Goal: Task Accomplishment & Management: Manage account settings

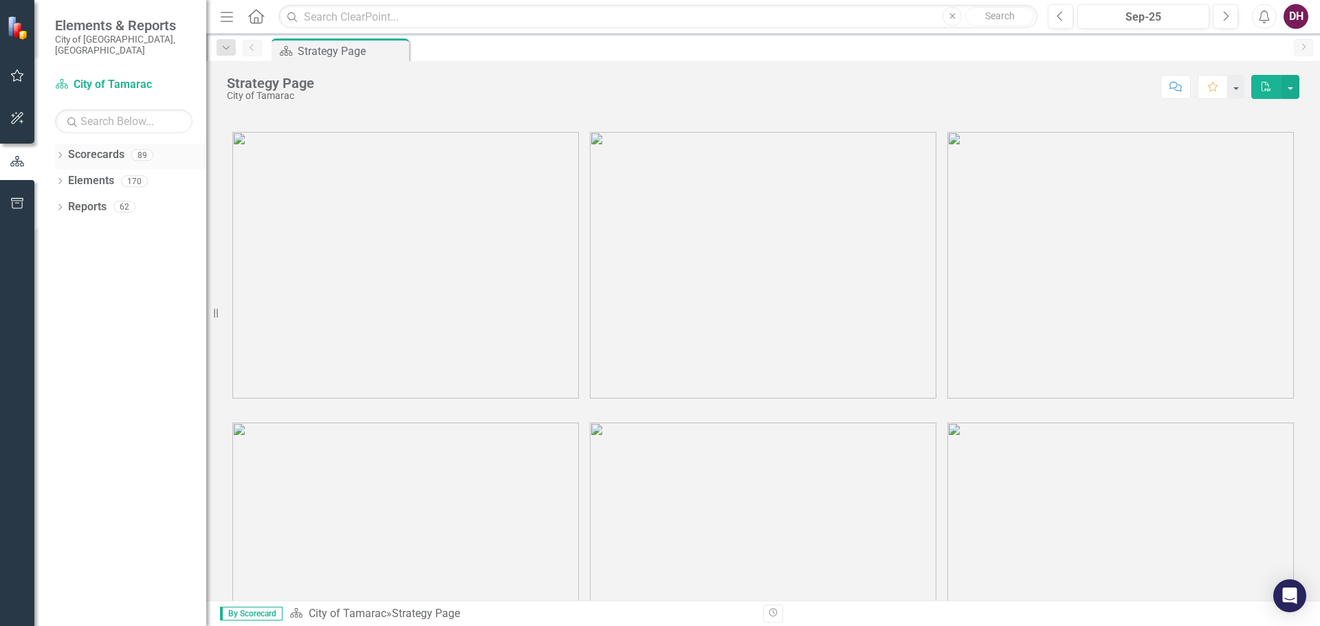
click at [85, 151] on link "Scorecards" at bounding box center [96, 155] width 56 height 16
click at [64, 153] on icon "Dropdown" at bounding box center [60, 157] width 10 height 8
click at [76, 173] on link "City of Tamarac" at bounding box center [141, 181] width 131 height 16
click at [63, 177] on icon "Dropdown" at bounding box center [67, 181] width 10 height 8
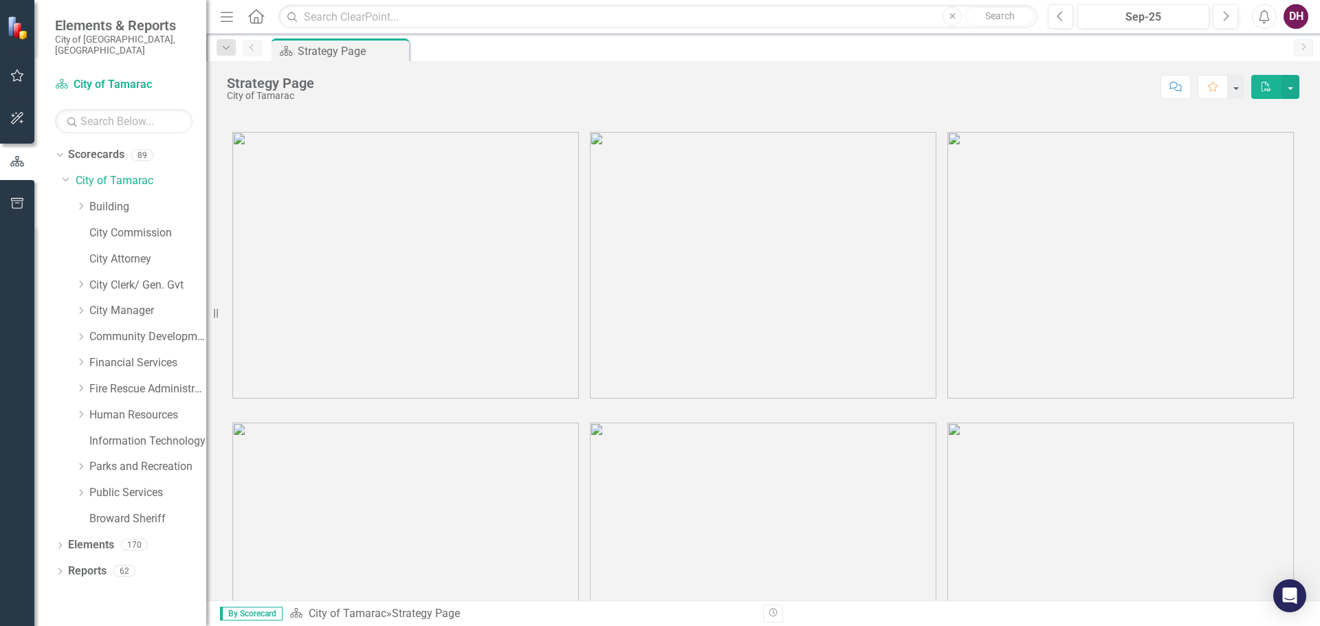
click at [74, 487] on div "Dropdown Public Services" at bounding box center [134, 495] width 144 height 26
click at [78, 489] on icon "Dropdown" at bounding box center [81, 493] width 10 height 8
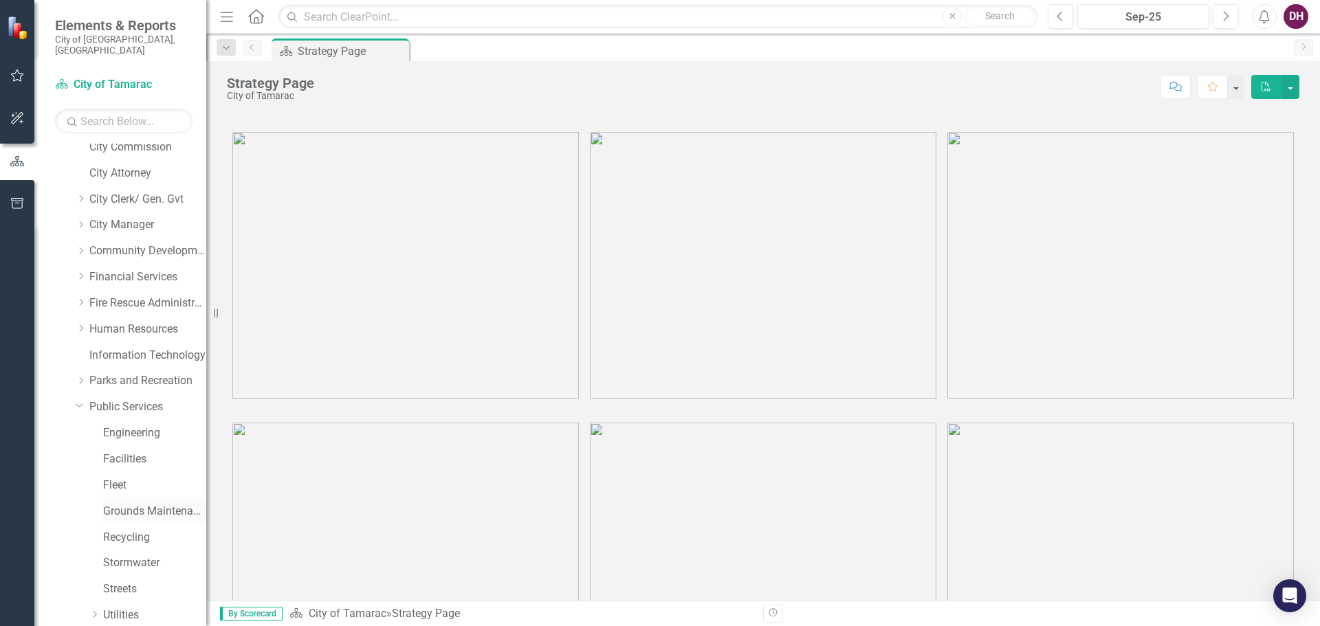
scroll to position [157, 0]
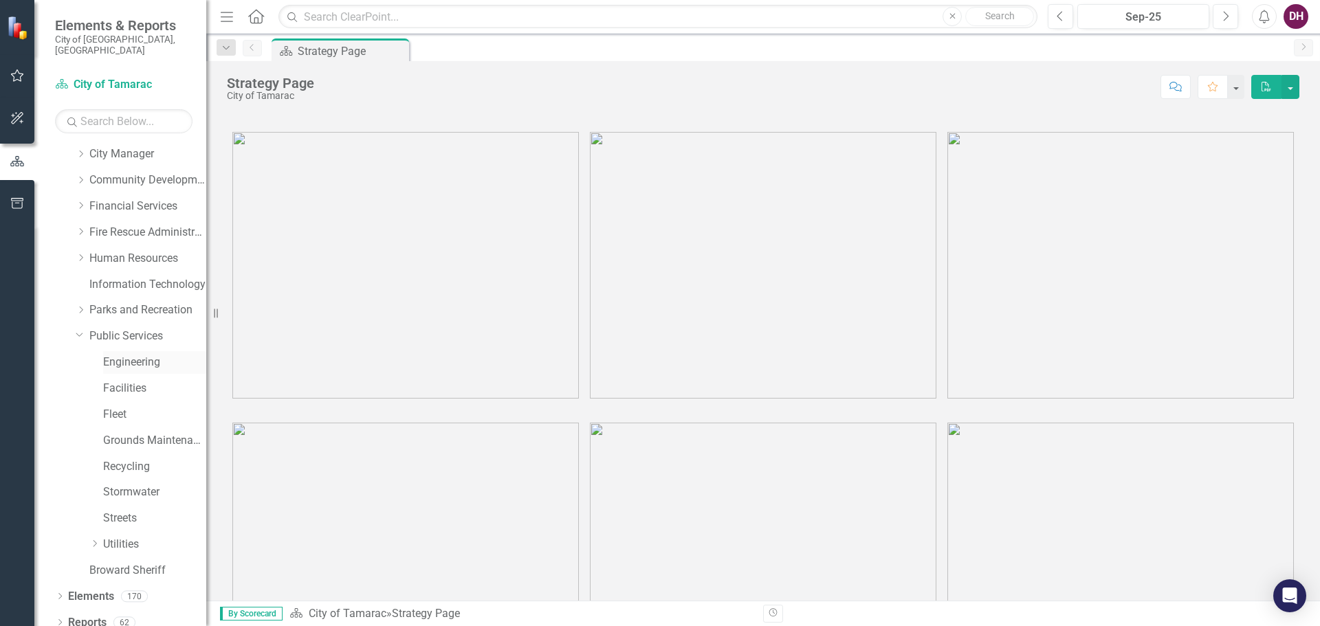
click at [129, 358] on link "Engineering" at bounding box center [154, 363] width 103 height 16
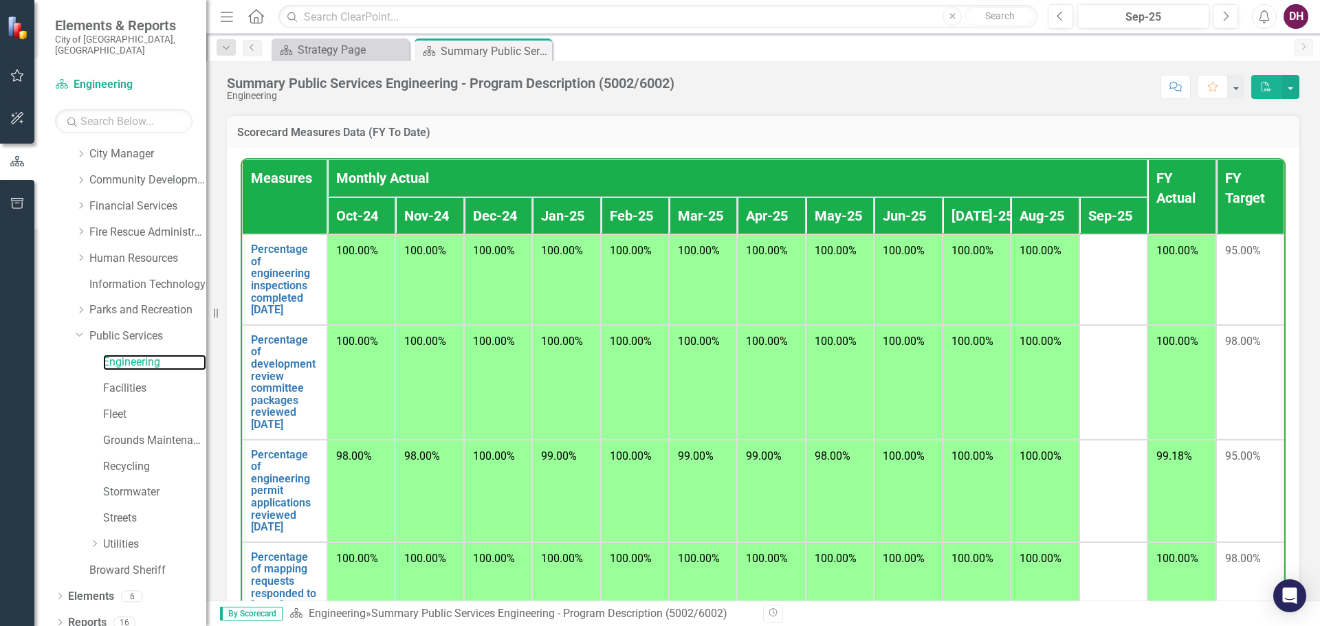
scroll to position [1105, 0]
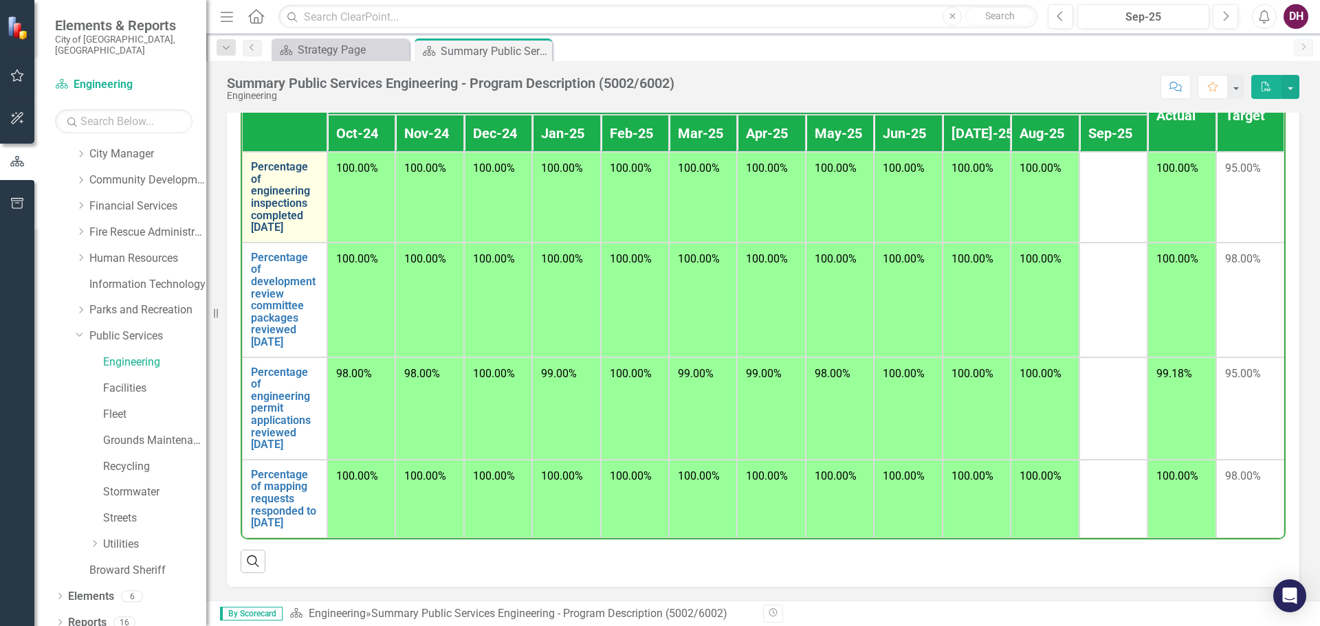
click at [286, 192] on link "Percentage of engineering inspections completed [DATE]" at bounding box center [284, 197] width 67 height 73
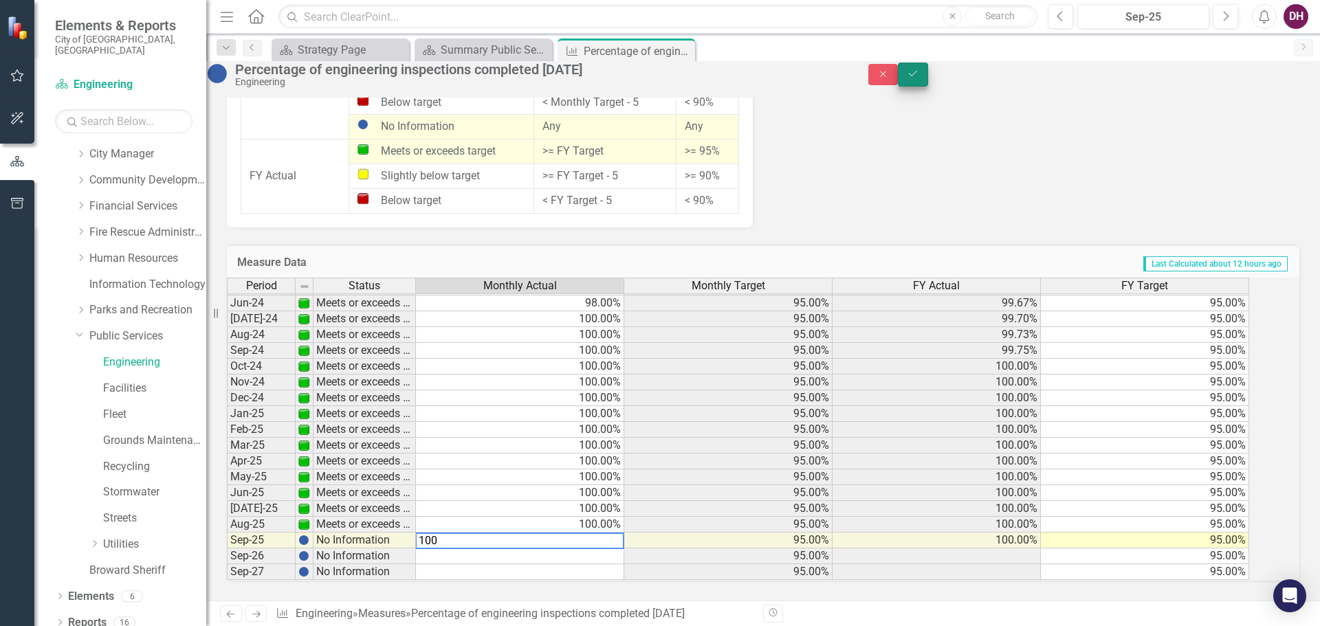
type textarea "100"
click at [928, 87] on button "Save" at bounding box center [913, 75] width 30 height 24
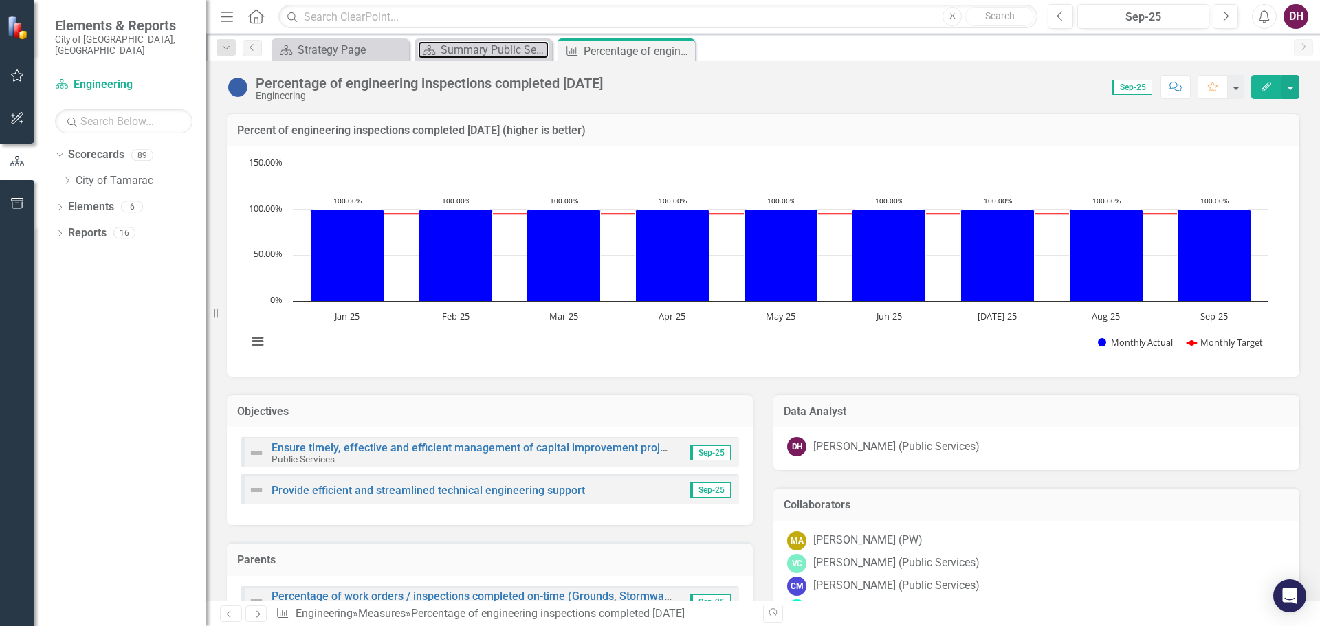
drag, startPoint x: 481, startPoint y: 47, endPoint x: 487, endPoint y: 63, distance: 17.6
click at [481, 47] on div "Summary Public Services Engineering - Program Description (5002/6002)" at bounding box center [495, 49] width 108 height 17
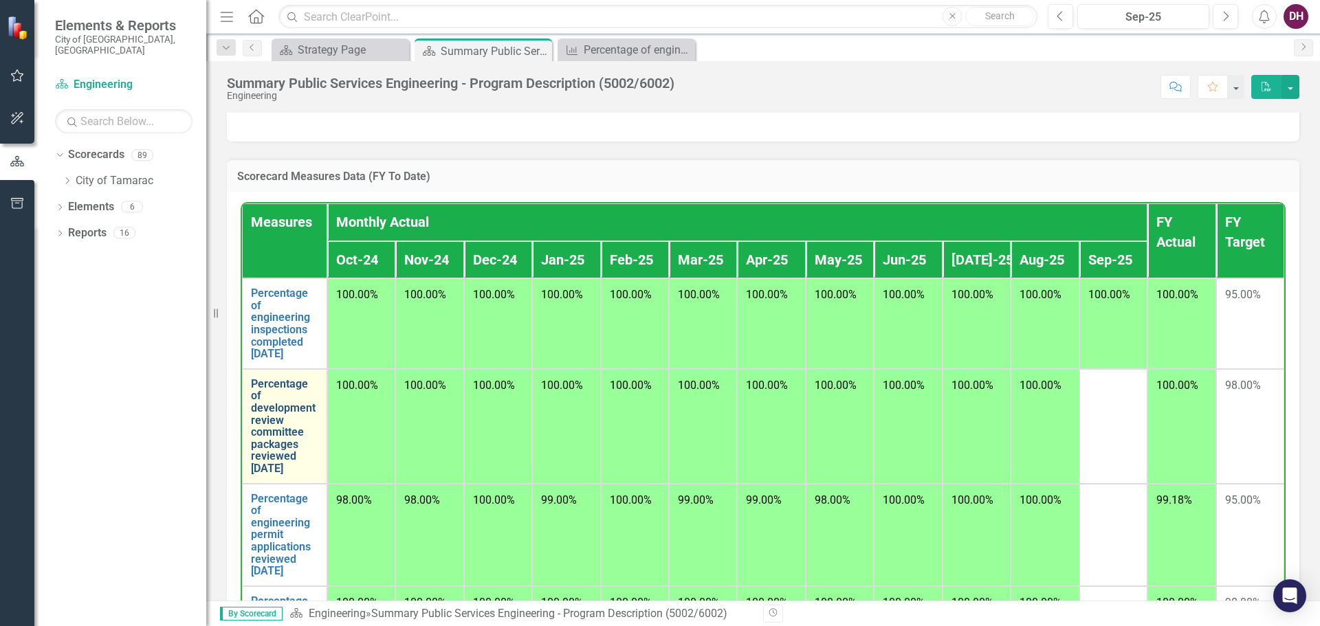
scroll to position [19, 0]
click at [280, 403] on link "Percentage of development review committee packages reviewed [DATE]" at bounding box center [284, 426] width 67 height 97
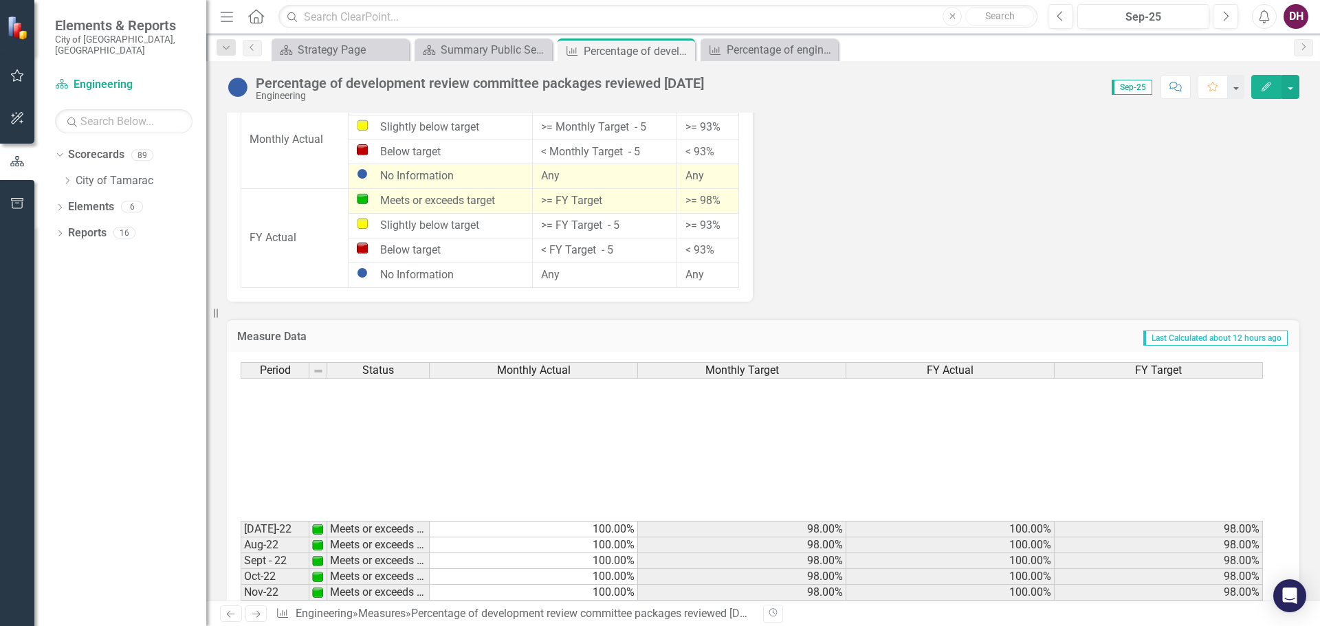
scroll to position [464, 0]
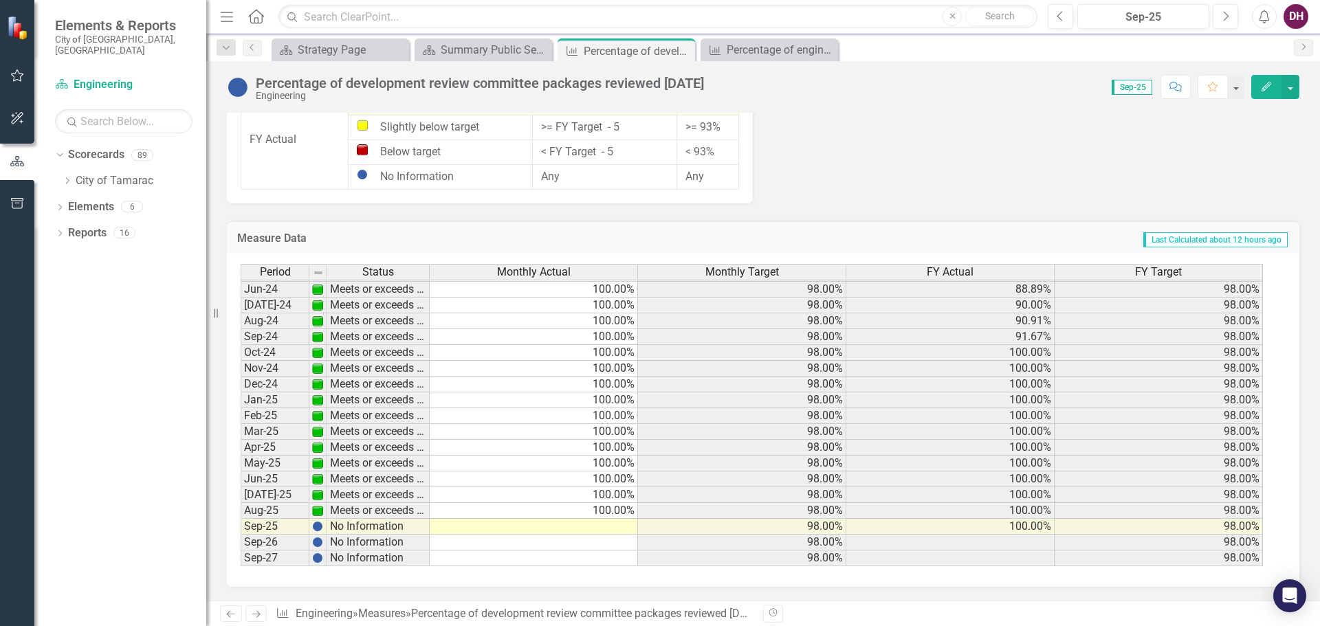
click at [582, 527] on tbody "Mar-23 Meets or exceeds target 100.00% 98.00% 100.00% 98.00% Apr-23 Meets or ex…" at bounding box center [752, 305] width 1022 height 522
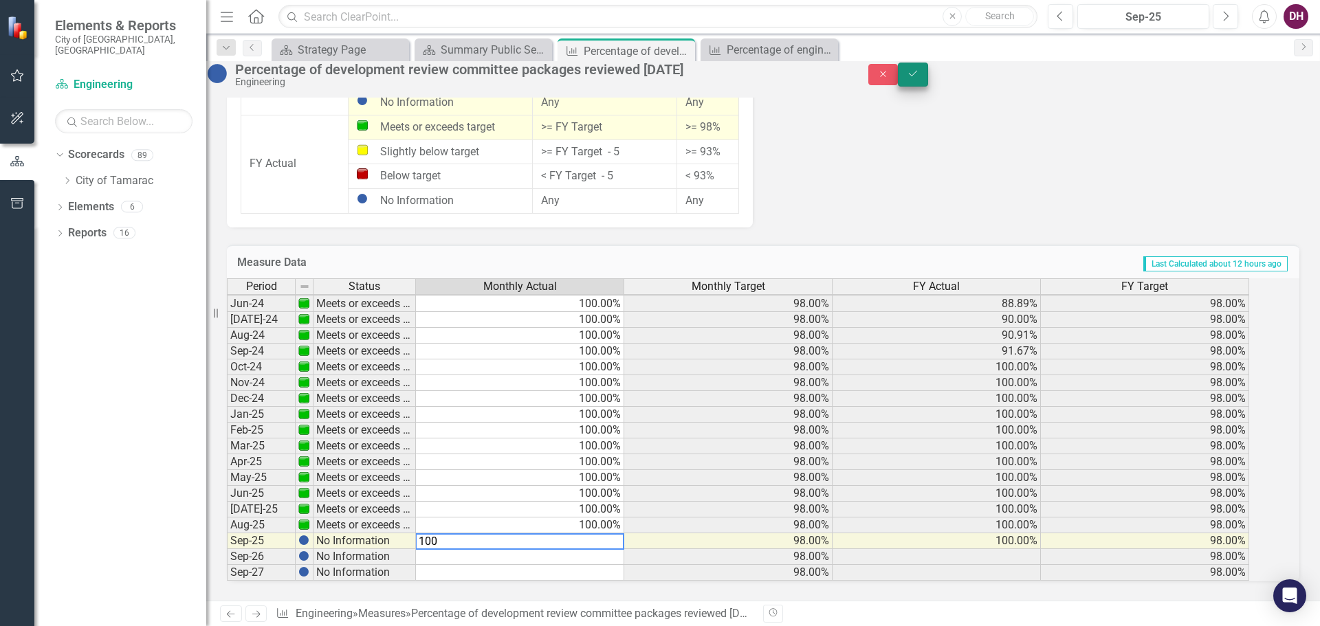
type textarea "100"
click at [928, 70] on button "Save" at bounding box center [913, 75] width 30 height 24
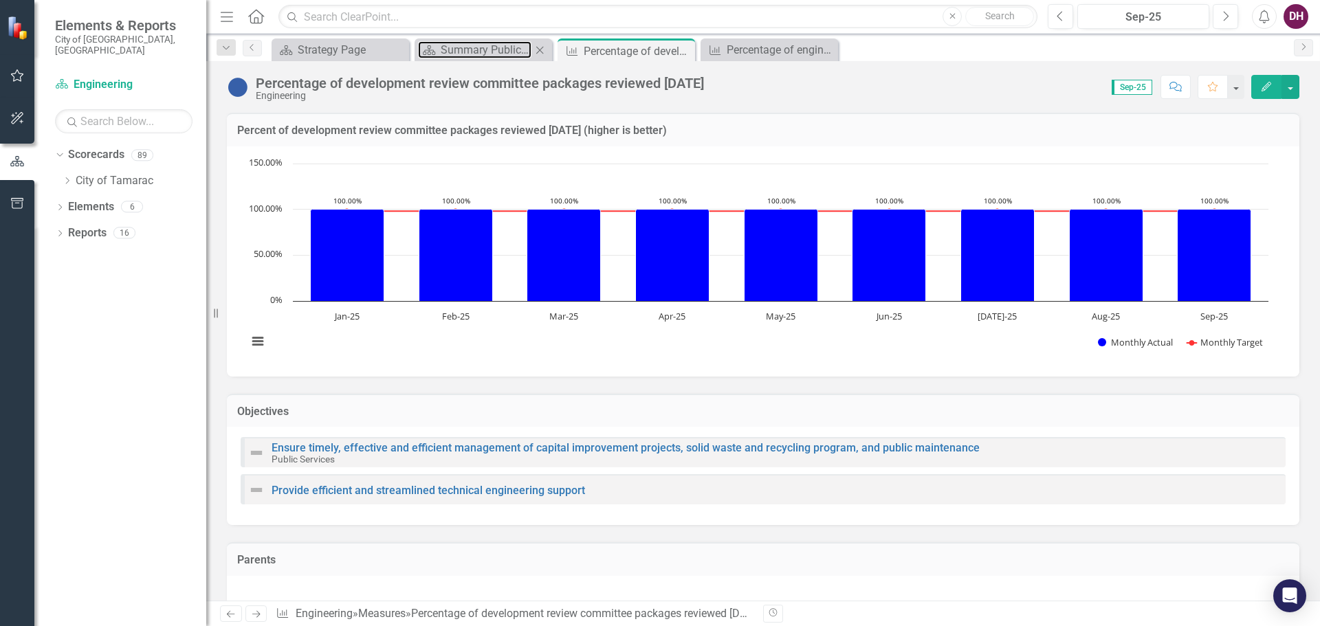
click at [492, 44] on div "Summary Public Services Engineering - Program Description (5002/6002)" at bounding box center [486, 49] width 91 height 17
